Goal: Information Seeking & Learning: Find specific fact

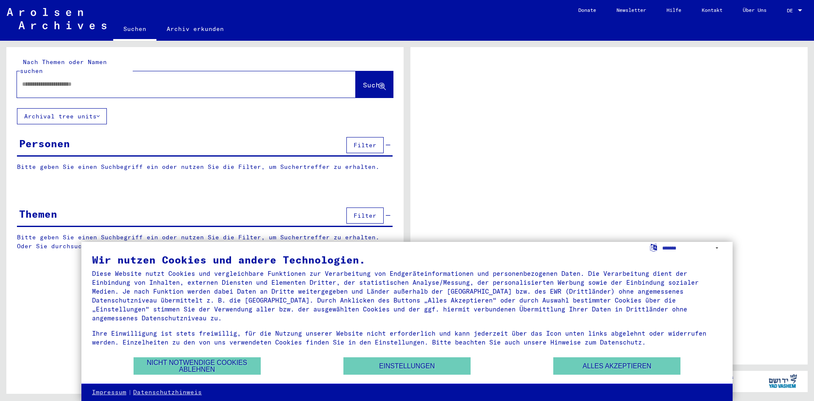
click at [128, 80] on input "text" at bounding box center [178, 84] width 313 height 9
type input "**"
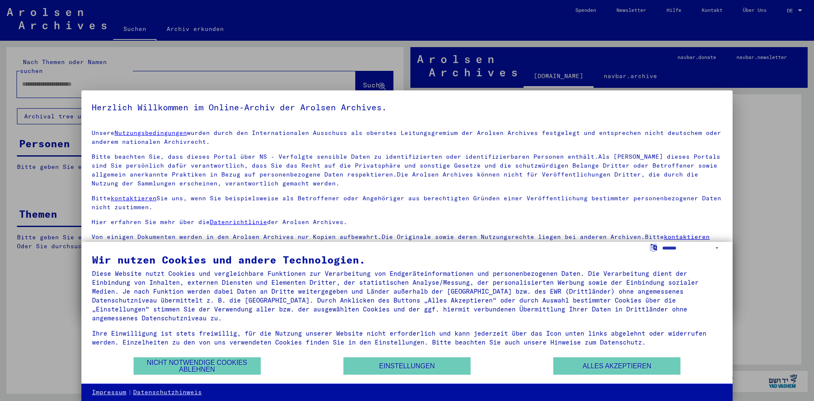
scroll to position [6, 0]
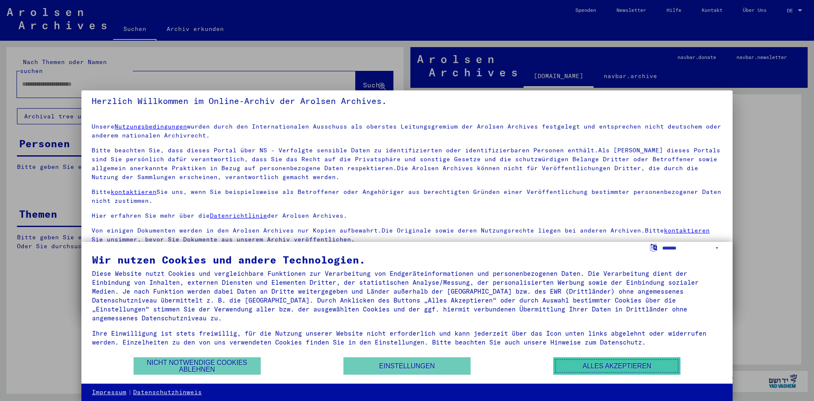
click at [594, 371] on button "Alles akzeptieren" at bounding box center [616, 365] width 127 height 17
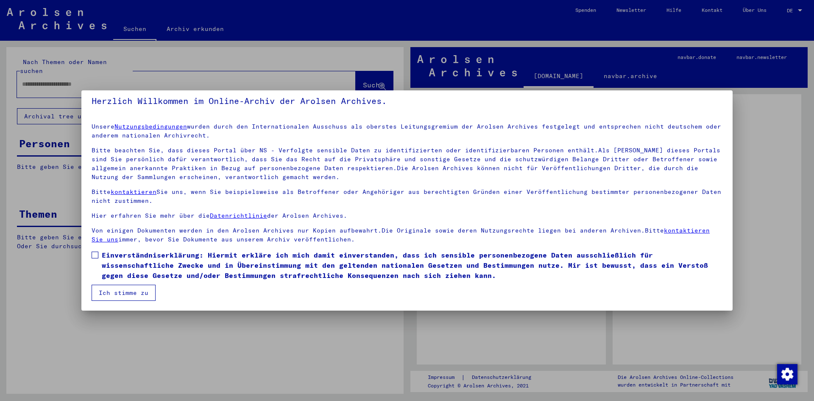
click at [438, 348] on div at bounding box center [407, 200] width 814 height 401
click at [141, 74] on div at bounding box center [407, 200] width 814 height 401
click at [130, 290] on button "Ich stimme zu" at bounding box center [124, 293] width 64 height 16
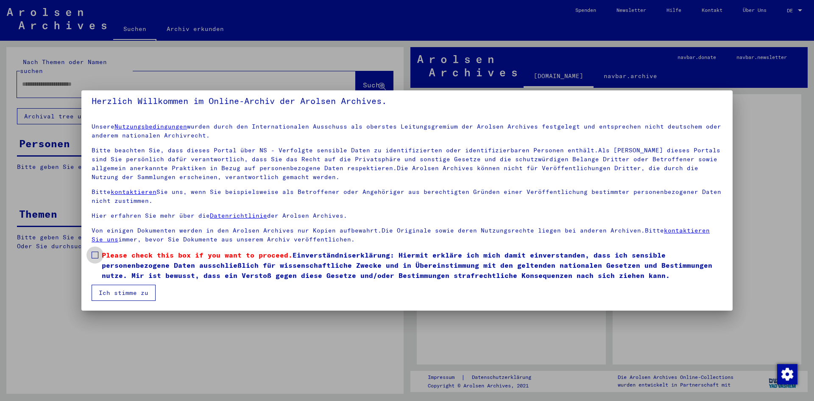
click at [96, 256] on span at bounding box center [95, 254] width 7 height 7
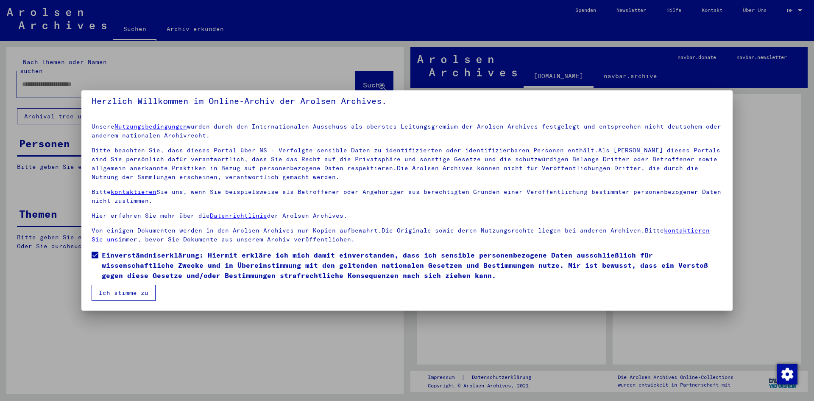
click at [115, 296] on button "Ich stimme zu" at bounding box center [124, 293] width 64 height 16
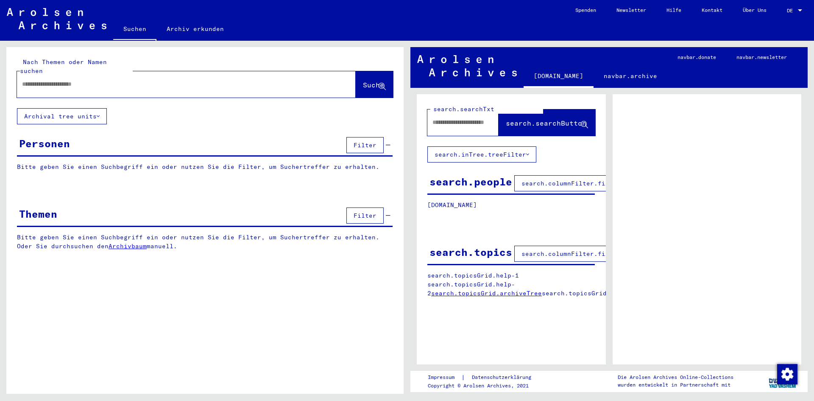
click at [57, 80] on input "text" at bounding box center [178, 84] width 313 height 9
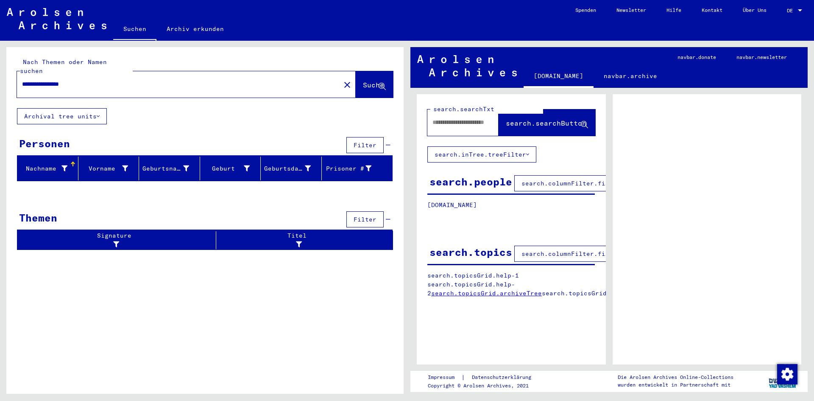
click at [77, 80] on input "**********" at bounding box center [178, 84] width 313 height 9
click at [61, 80] on input "**********" at bounding box center [178, 84] width 313 height 9
click at [73, 80] on input "**********" at bounding box center [178, 84] width 313 height 9
type input "**********"
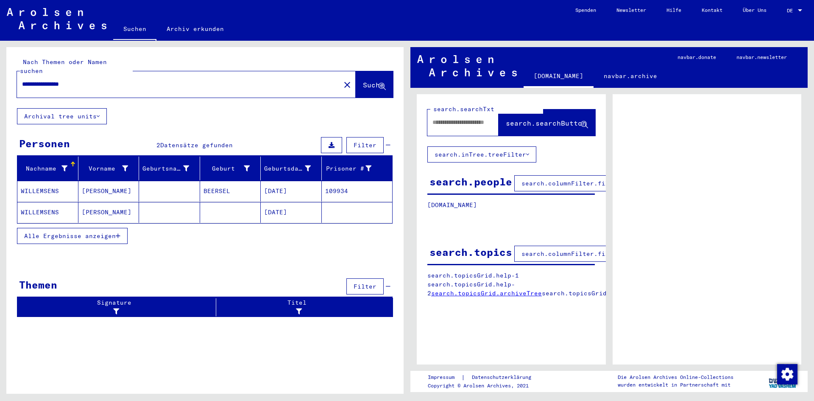
click at [218, 182] on mat-cell "BEERSEL" at bounding box center [230, 191] width 61 height 21
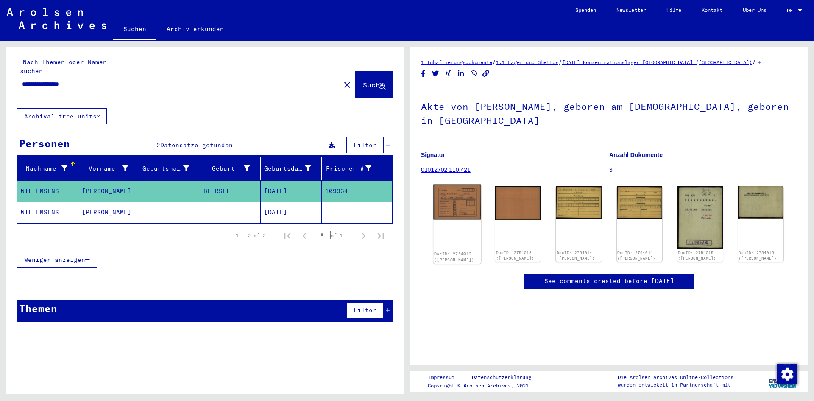
click at [457, 223] on div "DocID: 2754013 ([PERSON_NAME])" at bounding box center [457, 223] width 48 height 79
click at [459, 170] on link "01012702 110.421" at bounding box center [446, 169] width 50 height 7
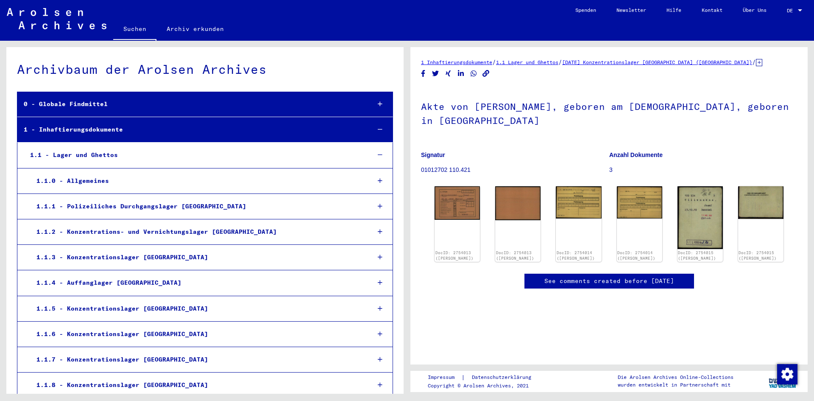
scroll to position [21689, 0]
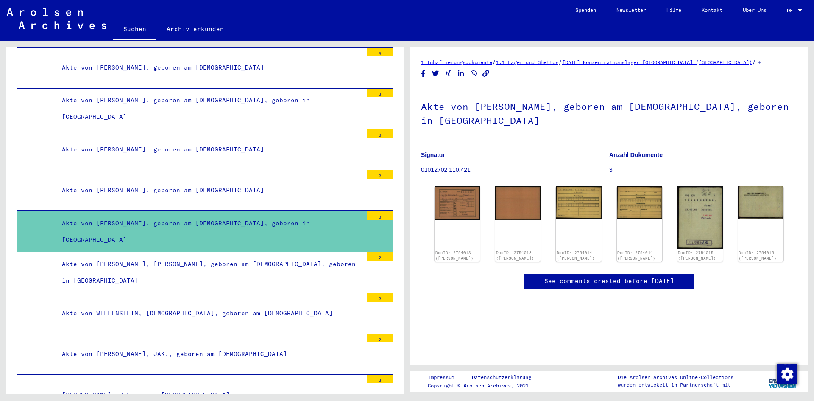
click at [317, 221] on div "Akte von [PERSON_NAME], geboren am [DEMOGRAPHIC_DATA], geboren in [GEOGRAPHIC_D…" at bounding box center [209, 231] width 307 height 33
click at [700, 212] on img at bounding box center [700, 217] width 48 height 66
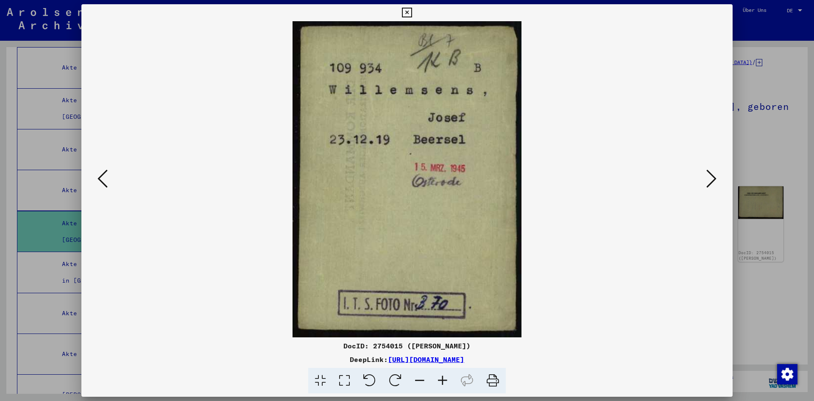
click at [99, 176] on icon at bounding box center [103, 178] width 10 height 20
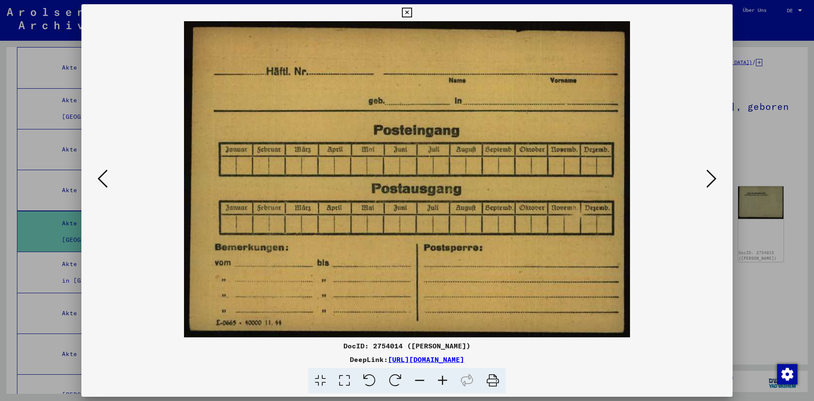
click at [99, 176] on icon at bounding box center [103, 178] width 10 height 20
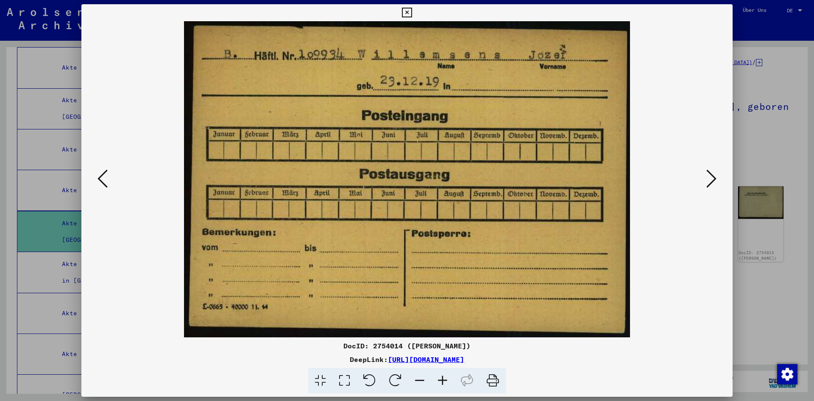
click at [99, 176] on icon at bounding box center [103, 178] width 10 height 20
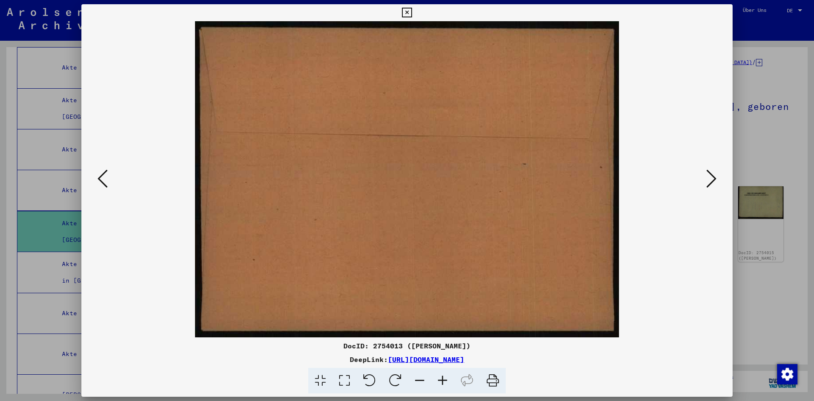
click at [99, 176] on icon at bounding box center [103, 178] width 10 height 20
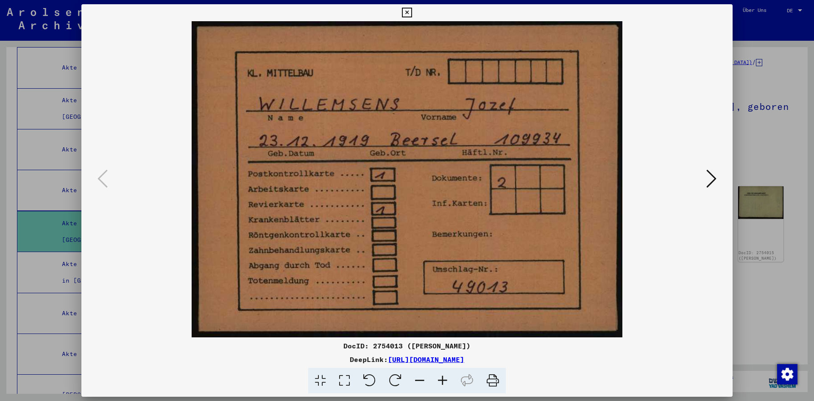
click at [718, 184] on button at bounding box center [711, 179] width 15 height 24
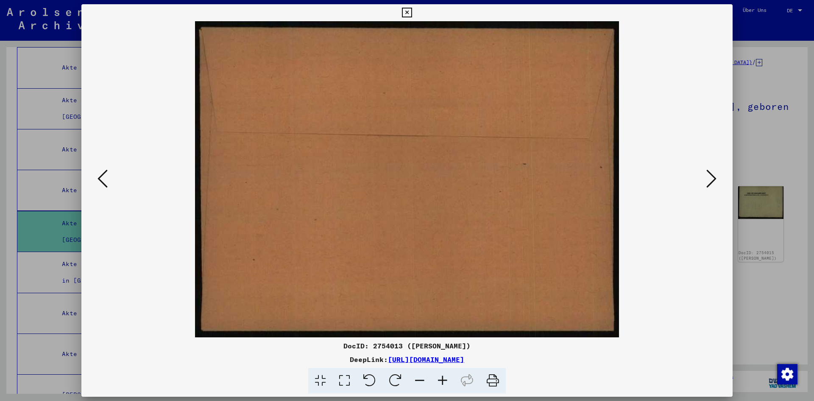
click at [718, 184] on button at bounding box center [711, 179] width 15 height 24
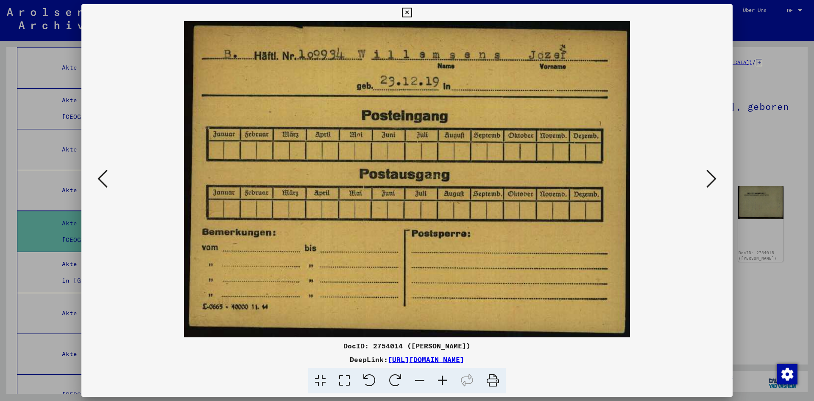
click at [718, 184] on button at bounding box center [711, 179] width 15 height 24
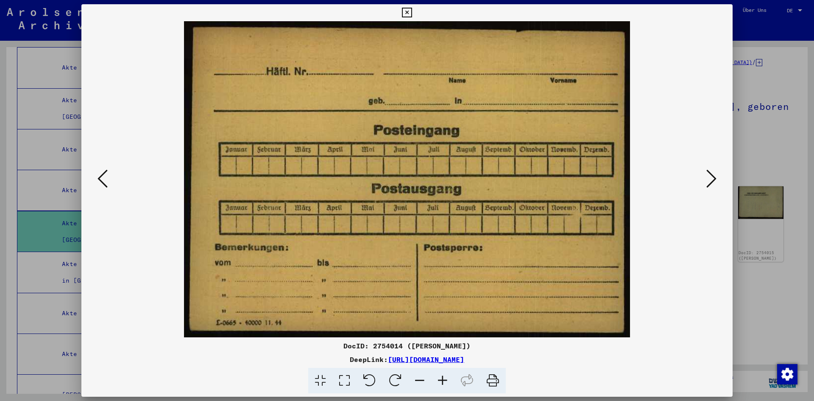
click at [718, 184] on button at bounding box center [711, 179] width 15 height 24
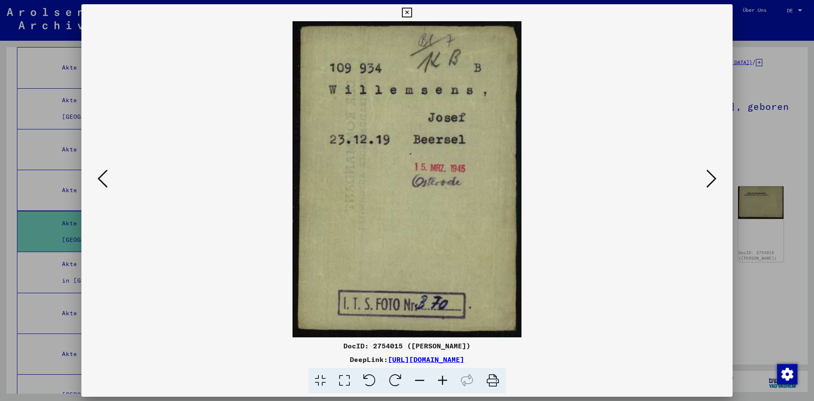
click at [718, 184] on button at bounding box center [711, 179] width 15 height 24
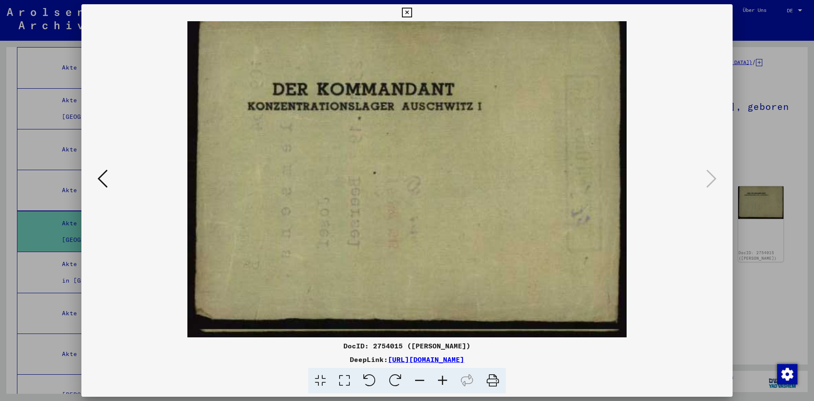
click at [701, 90] on img at bounding box center [407, 179] width 594 height 316
click at [104, 177] on icon at bounding box center [103, 178] width 10 height 20
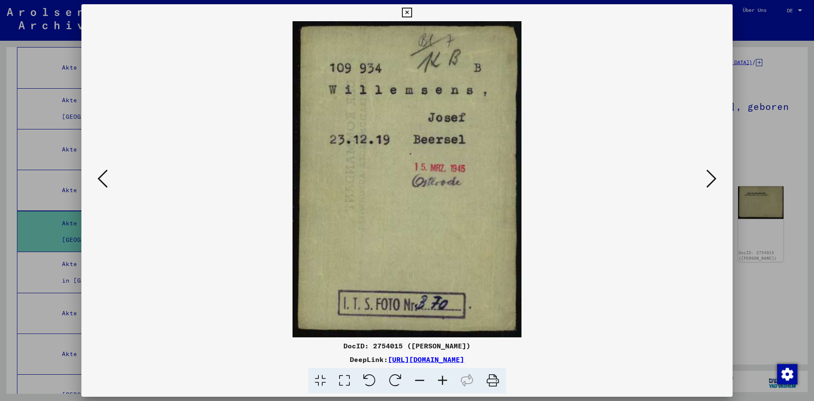
click at [784, 266] on div at bounding box center [407, 200] width 814 height 401
